Goal: Task Accomplishment & Management: Use online tool/utility

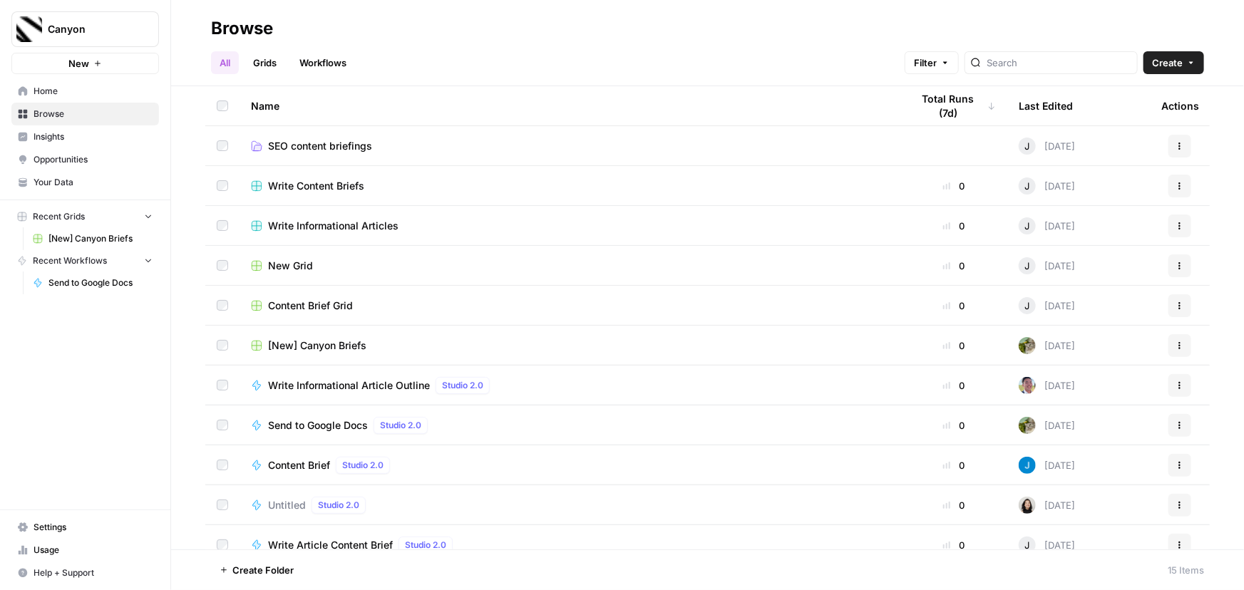
click at [56, 110] on span "Browse" at bounding box center [93, 114] width 119 height 13
click at [354, 342] on span "[New] Canyon Briefs" at bounding box center [317, 346] width 98 height 14
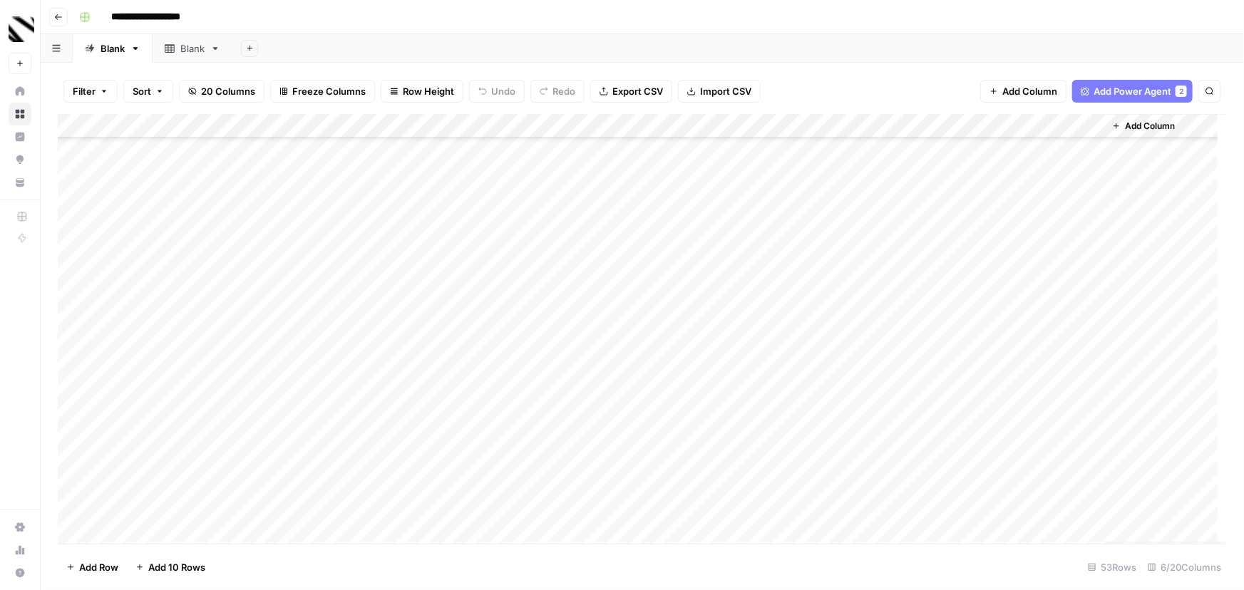
scroll to position [901, 0]
click at [138, 528] on div "Add Column" at bounding box center [642, 329] width 1169 height 430
drag, startPoint x: 139, startPoint y: 505, endPoint x: 109, endPoint y: 499, distance: 30.5
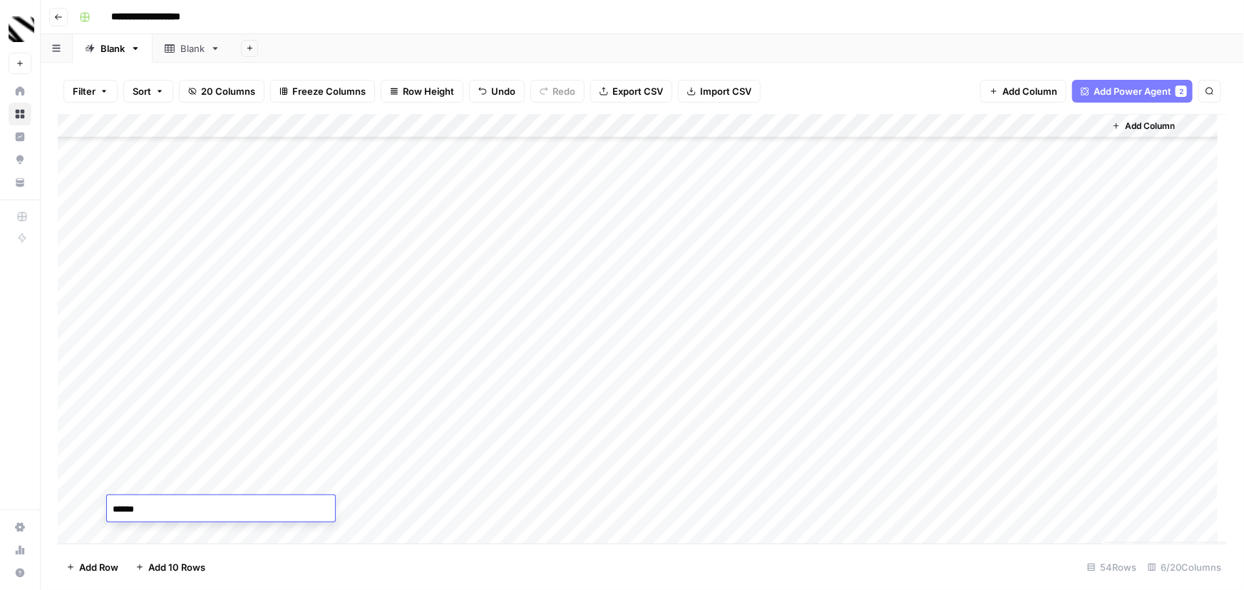
click at [108, 500] on textarea "*****" at bounding box center [221, 510] width 228 height 20
type textarea "**********"
click at [301, 511] on div "Add Column" at bounding box center [642, 329] width 1169 height 430
click at [470, 508] on div "Add Column" at bounding box center [642, 329] width 1169 height 430
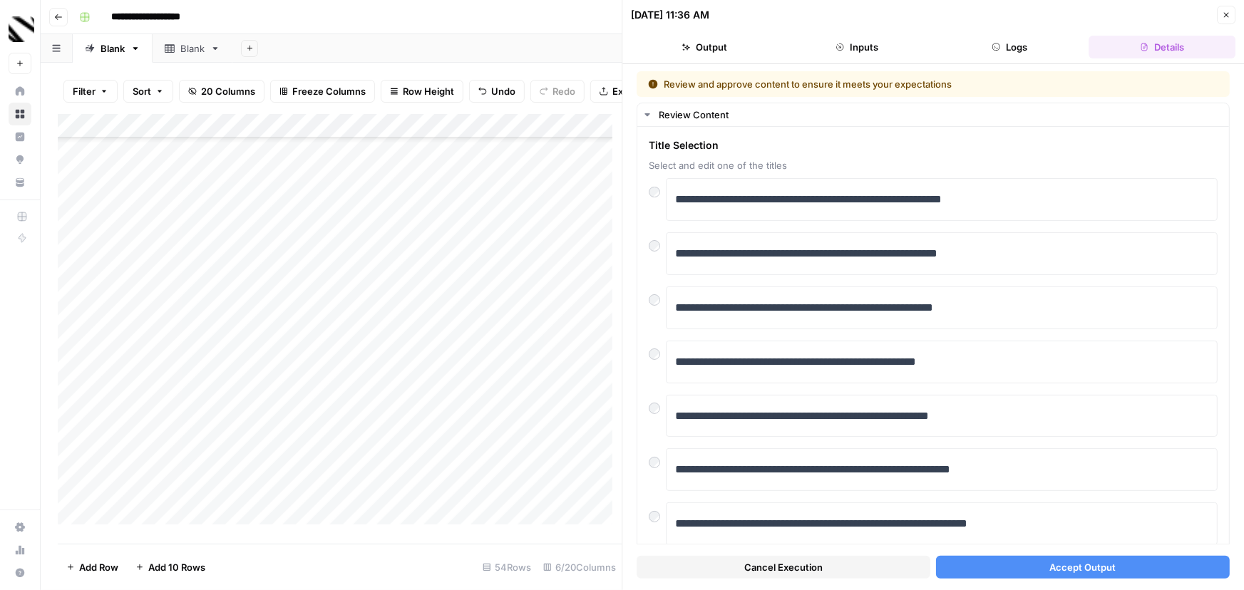
click at [1084, 573] on span "Accept Output" at bounding box center [1083, 567] width 66 height 14
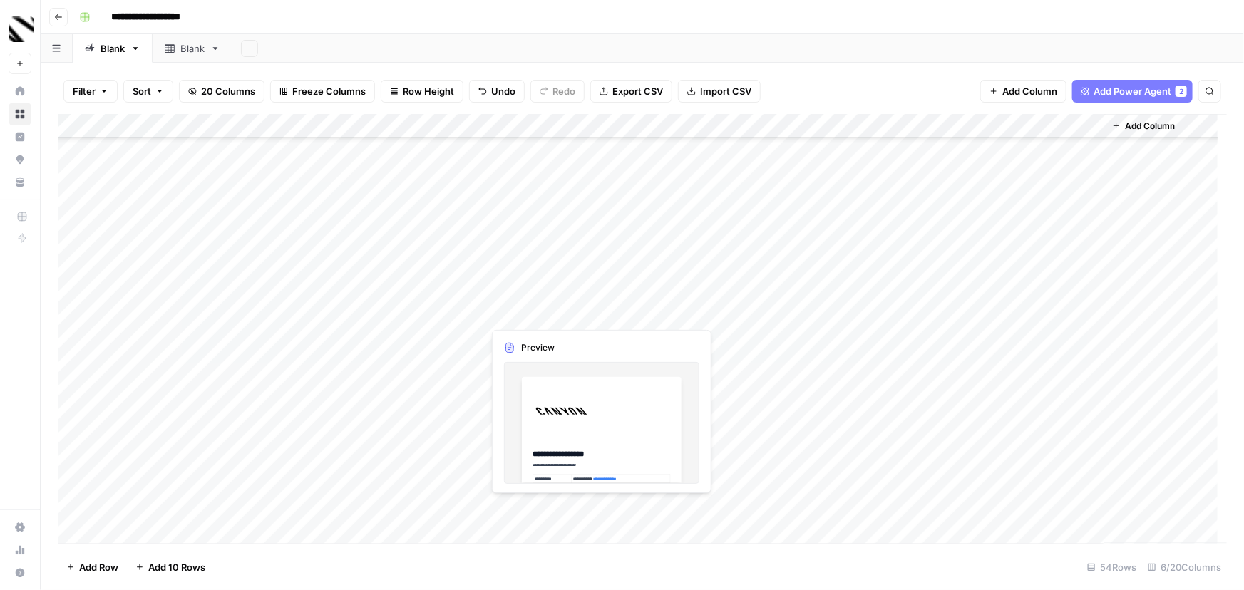
click at [632, 506] on div "Add Column" at bounding box center [642, 329] width 1169 height 430
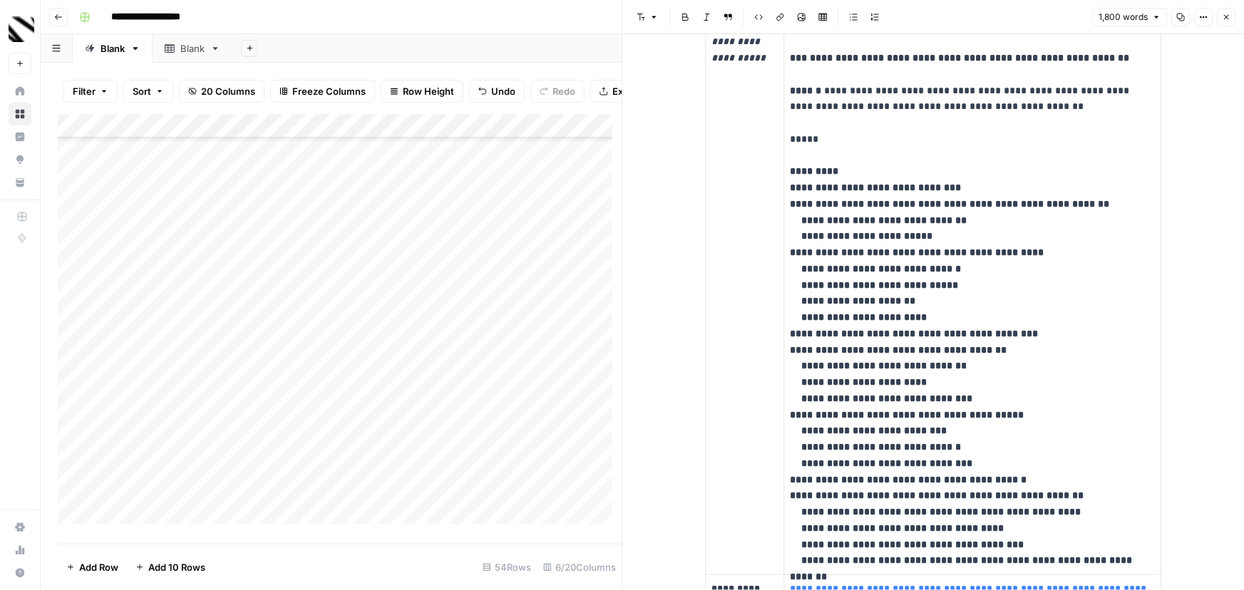
scroll to position [972, 0]
